Goal: Task Accomplishment & Management: Manage account settings

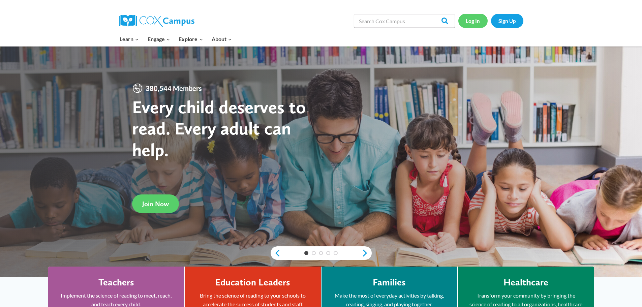
click at [476, 23] on link "Log In" at bounding box center [472, 21] width 29 height 14
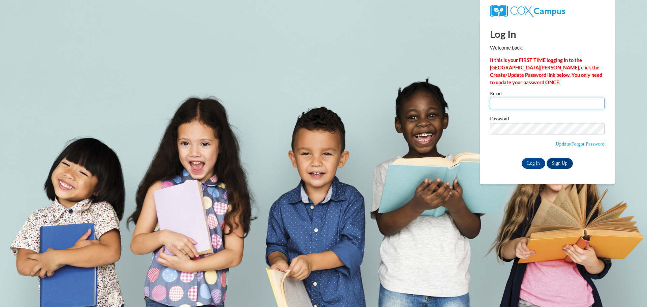
click at [523, 107] on input "Email" at bounding box center [547, 103] width 115 height 11
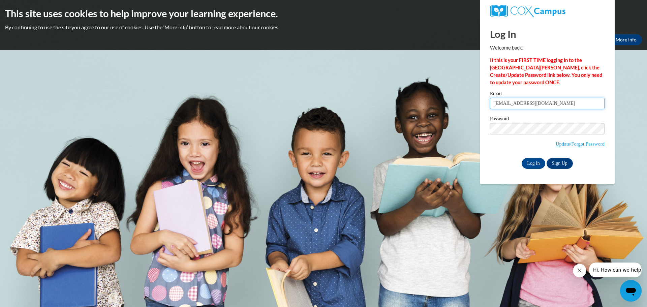
type input "[EMAIL_ADDRESS][DOMAIN_NAME]"
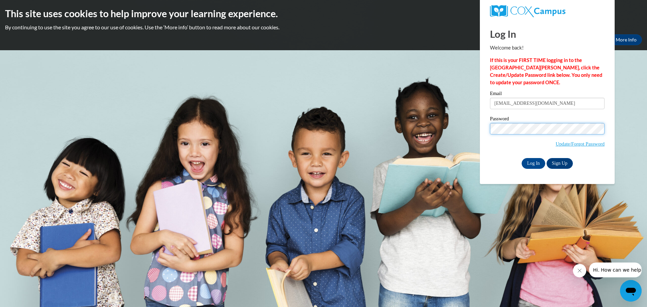
click at [522, 158] on input "Log In" at bounding box center [534, 163] width 24 height 11
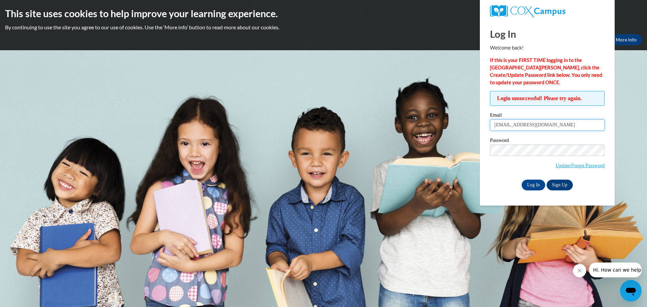
click at [530, 128] on input "[EMAIL_ADDRESS][DOMAIN_NAME]" at bounding box center [547, 124] width 115 height 11
click at [557, 127] on input "[EMAIL_ADDRESS][DOMAIN_NAME]" at bounding box center [547, 124] width 115 height 11
type input "[EMAIL_ADDRESS][DOMAIN_NAME]"
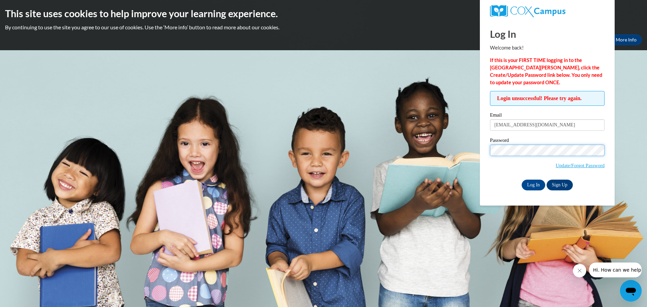
click at [522, 180] on input "Log In" at bounding box center [534, 185] width 24 height 11
click at [575, 166] on link "Update/Forgot Password" at bounding box center [580, 165] width 49 height 5
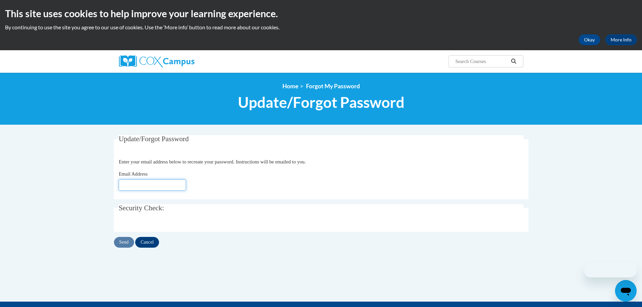
click at [166, 187] on input "Email Address" at bounding box center [152, 184] width 67 height 11
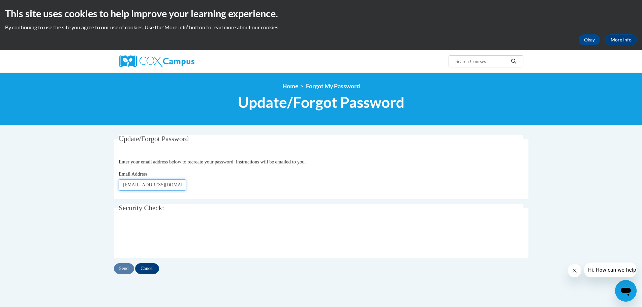
type input "[EMAIL_ADDRESS][DOMAIN_NAME]"
click at [129, 266] on input "Send" at bounding box center [124, 268] width 20 height 11
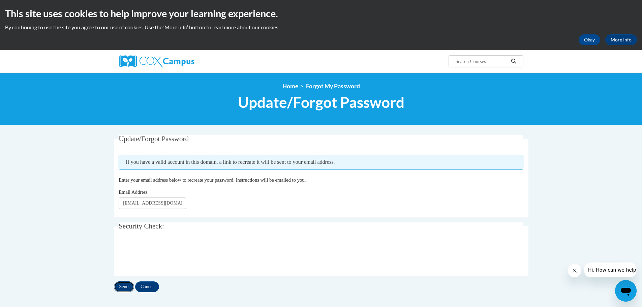
click at [121, 284] on input "Send" at bounding box center [124, 286] width 20 height 11
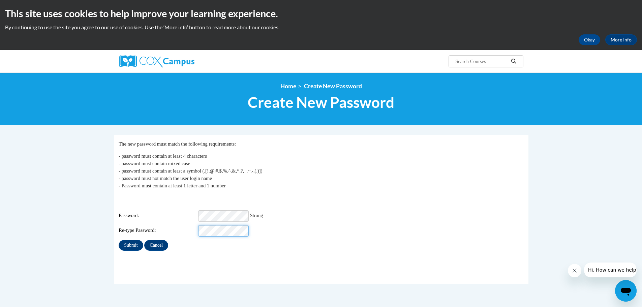
click at [119, 240] on input "Submit" at bounding box center [131, 245] width 24 height 11
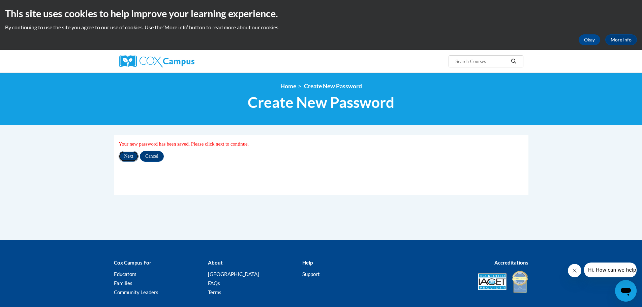
click at [129, 156] on input "Next" at bounding box center [129, 156] width 20 height 11
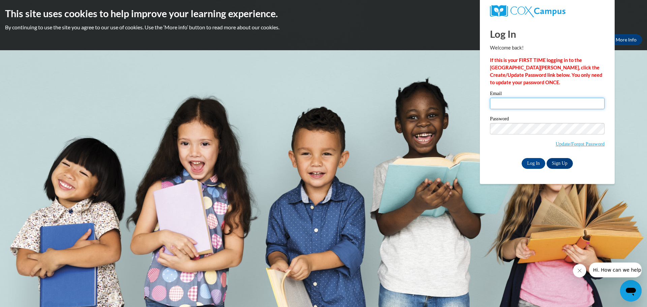
click at [537, 106] on input "Email" at bounding box center [547, 103] width 115 height 11
type input "[EMAIL_ADDRESS][DOMAIN_NAME]"
click at [522, 158] on input "Log In" at bounding box center [534, 163] width 24 height 11
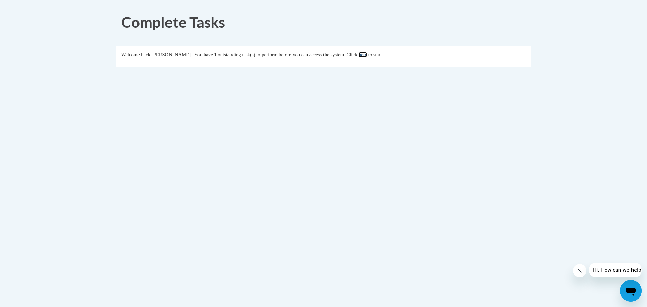
click at [367, 54] on link "here" at bounding box center [363, 54] width 8 height 5
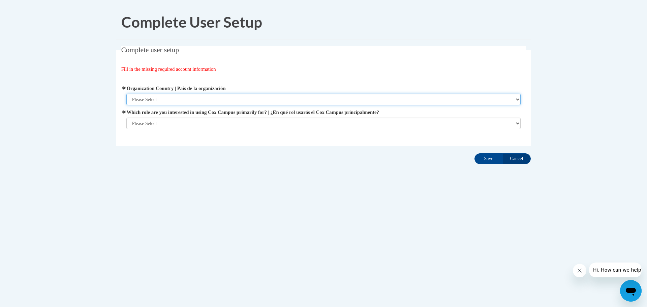
click at [180, 98] on select "Please Select [GEOGRAPHIC_DATA] | [GEOGRAPHIC_DATA] Outside of [GEOGRAPHIC_DATA…" at bounding box center [323, 99] width 395 height 11
select select "ad49bcad-a171-4b2e-b99c-48b446064914"
click at [126, 94] on select "Please Select [GEOGRAPHIC_DATA] | [GEOGRAPHIC_DATA] Outside of [GEOGRAPHIC_DATA…" at bounding box center [323, 99] width 395 height 11
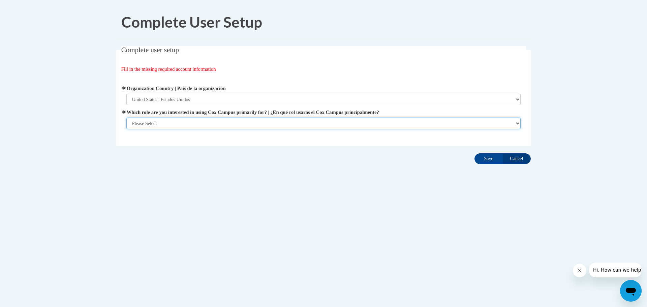
click at [173, 122] on select "Please Select College/University | Colegio/Universidad Community/Nonprofit Part…" at bounding box center [323, 123] width 395 height 11
select select "fbf2d438-af2f-41f8-98f1-81c410e29de3"
click at [126, 129] on select "Please Select College/University | Colegio/Universidad Community/Nonprofit Part…" at bounding box center [323, 123] width 395 height 11
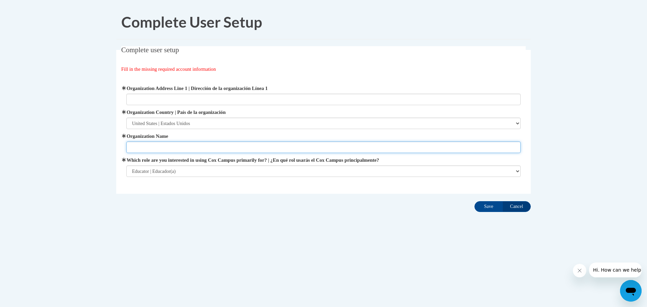
click at [209, 145] on input "Organization Name" at bounding box center [323, 147] width 395 height 11
type input "[GEOGRAPHIC_DATA]"
click at [489, 207] on input "Save" at bounding box center [489, 206] width 28 height 11
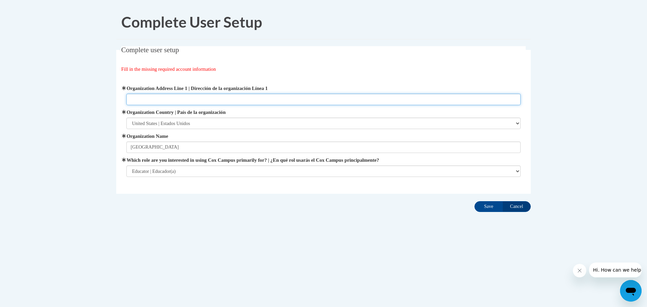
click at [208, 101] on input "Organization Address Line 1 | Dirección de la organización Línea 1" at bounding box center [323, 99] width 395 height 11
click at [185, 98] on input "Organization Address Line 1 | Dirección de la organización Línea 1" at bounding box center [323, 99] width 395 height 11
type input "801 E Lincoln street"
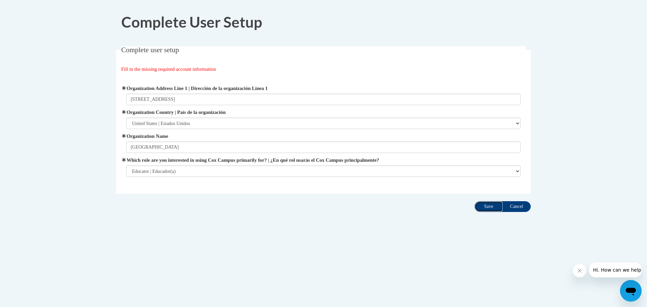
click at [489, 208] on input "Save" at bounding box center [489, 206] width 28 height 11
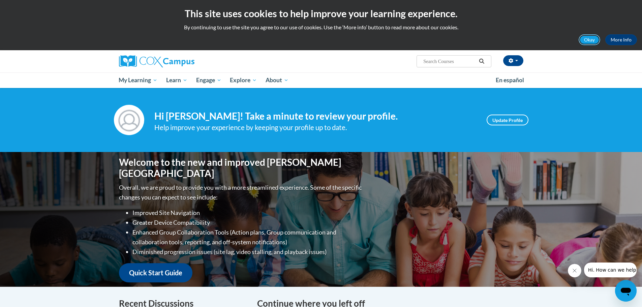
click at [588, 40] on button "Okay" at bounding box center [590, 39] width 22 height 11
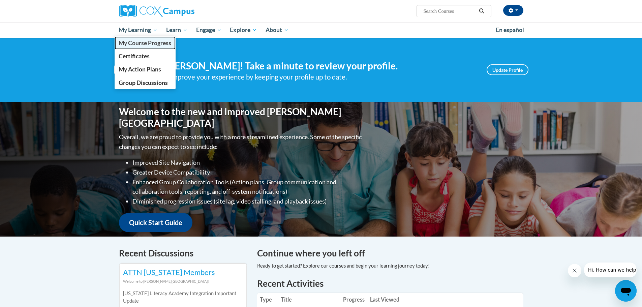
click at [143, 47] on link "My Course Progress" at bounding box center [145, 42] width 61 height 13
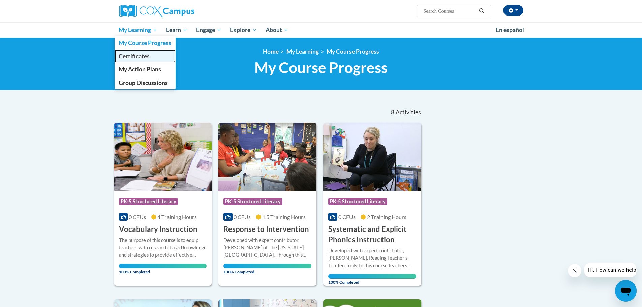
click at [139, 57] on span "Certificates" at bounding box center [134, 56] width 31 height 7
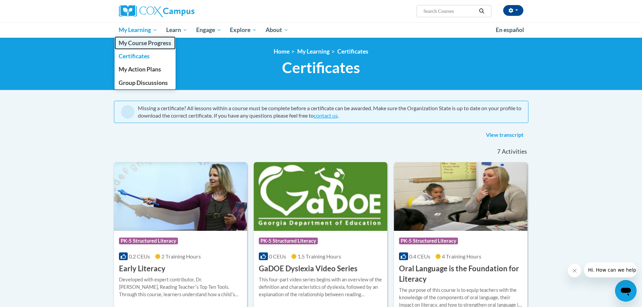
click at [146, 43] on span "My Course Progress" at bounding box center [145, 42] width 53 height 7
